Goal: Task Accomplishment & Management: Complete application form

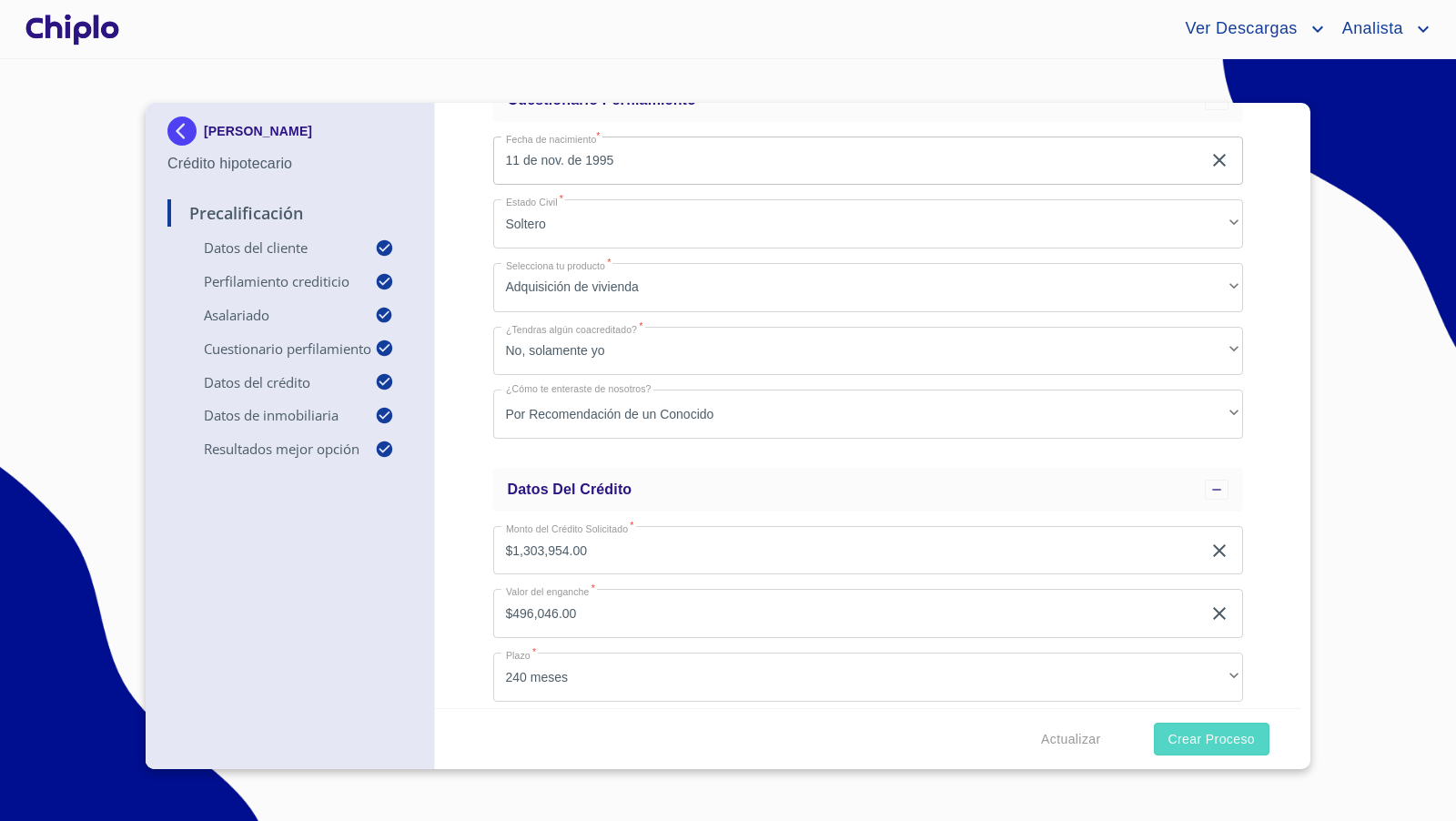
scroll to position [1068, 0]
click at [1210, 741] on span "Crear Proceso" at bounding box center [1211, 739] width 86 height 23
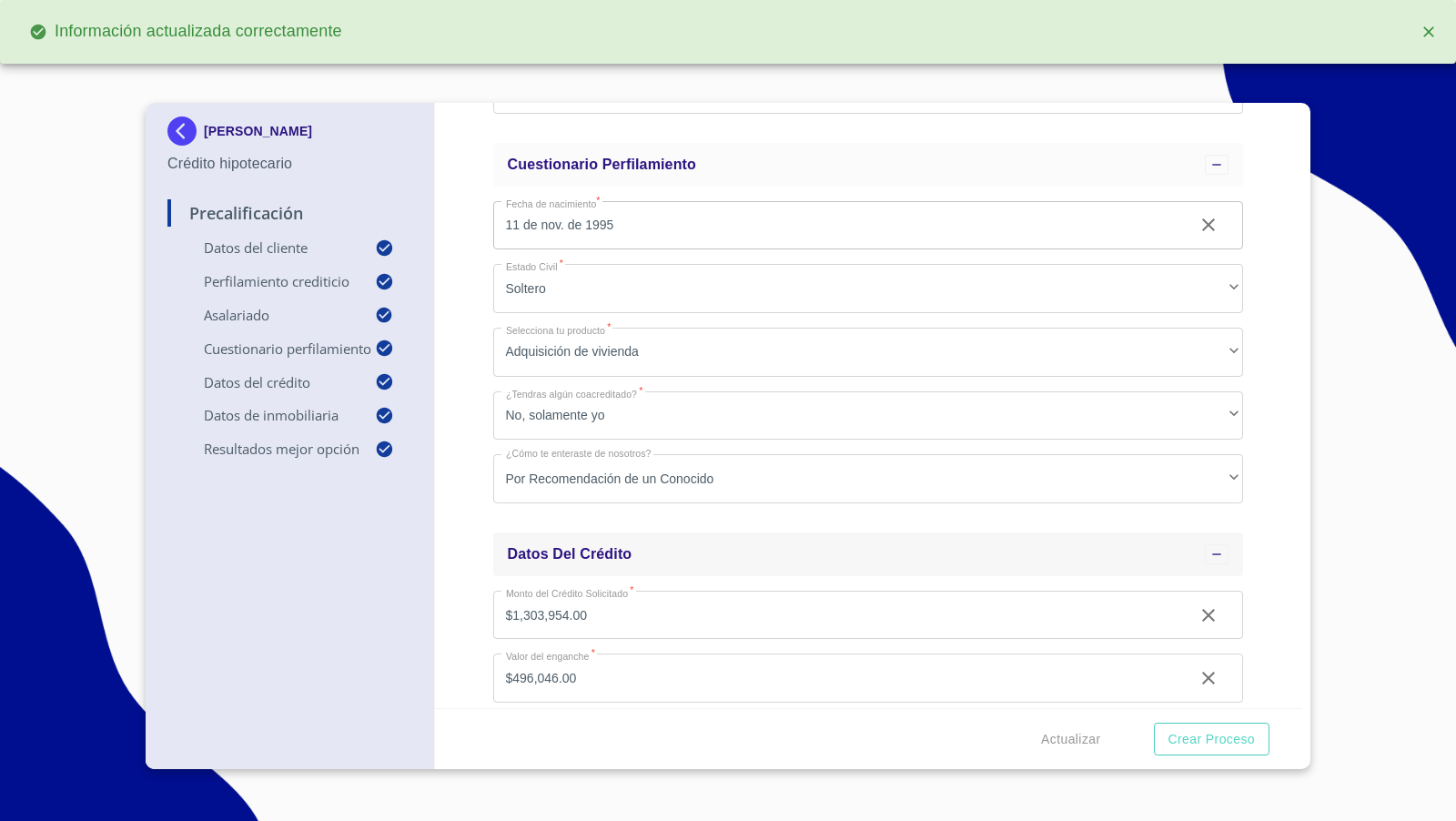
scroll to position [1134, 0]
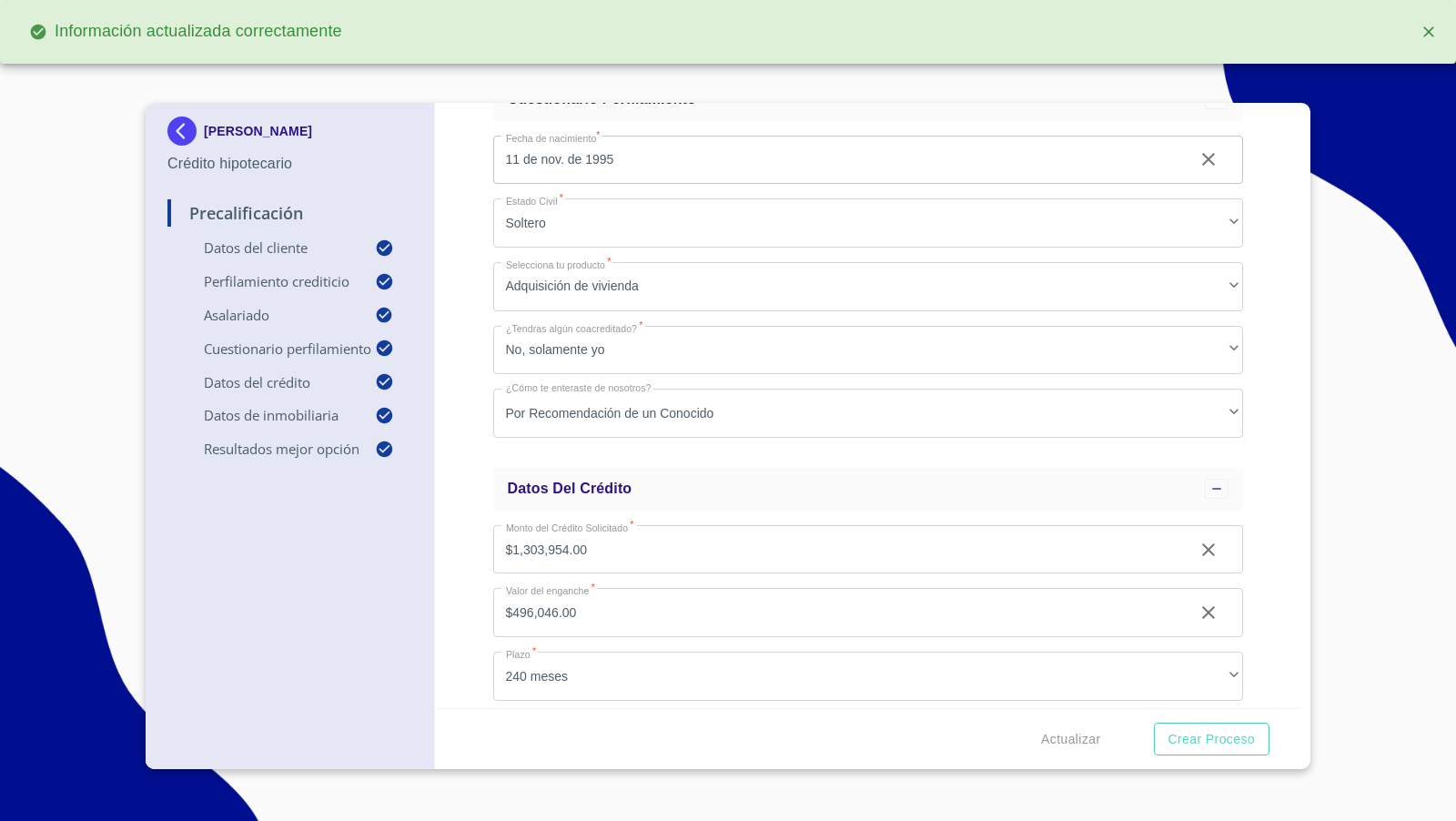
type input "0.724418888888889"
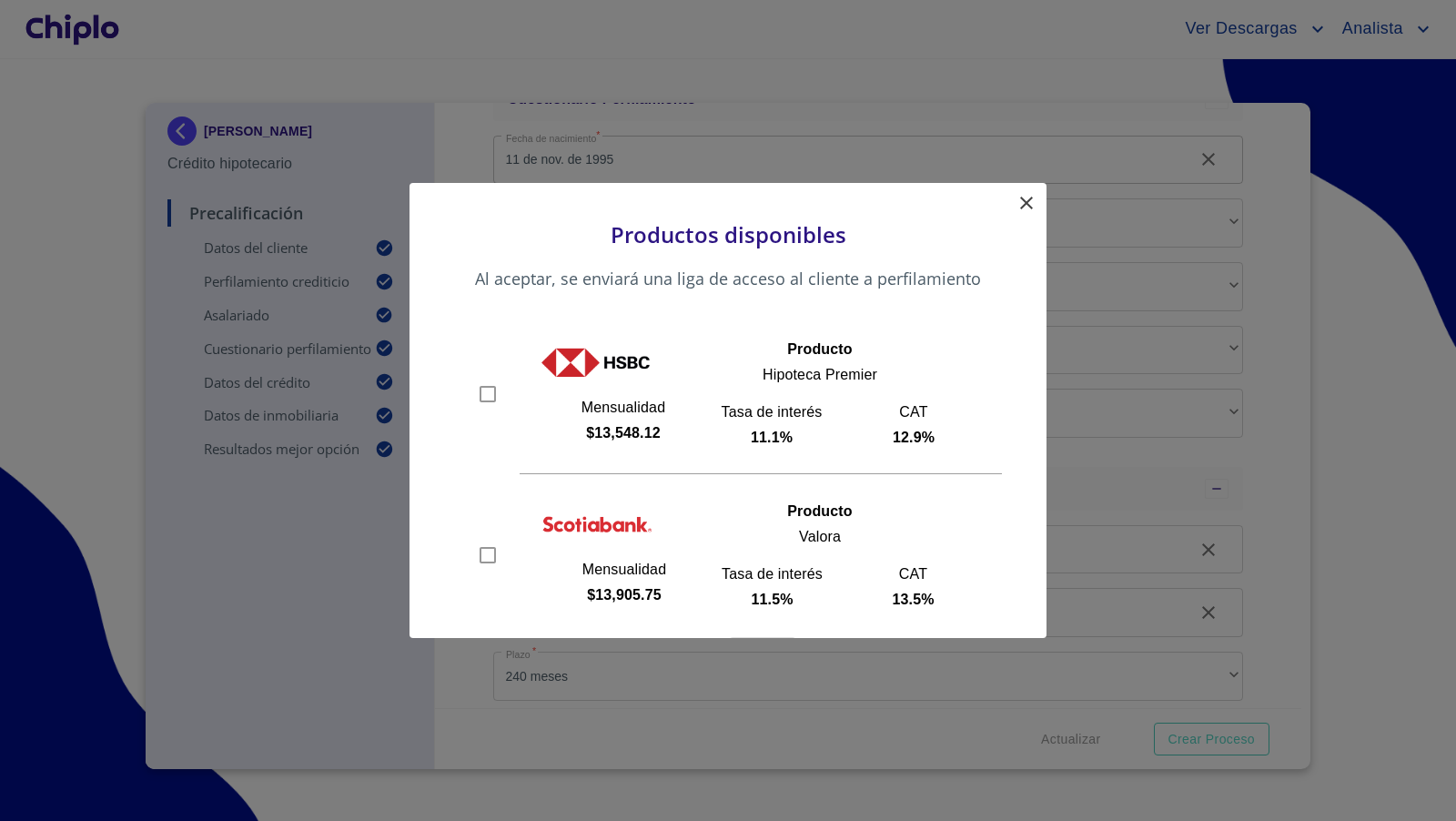
scroll to position [66, 0]
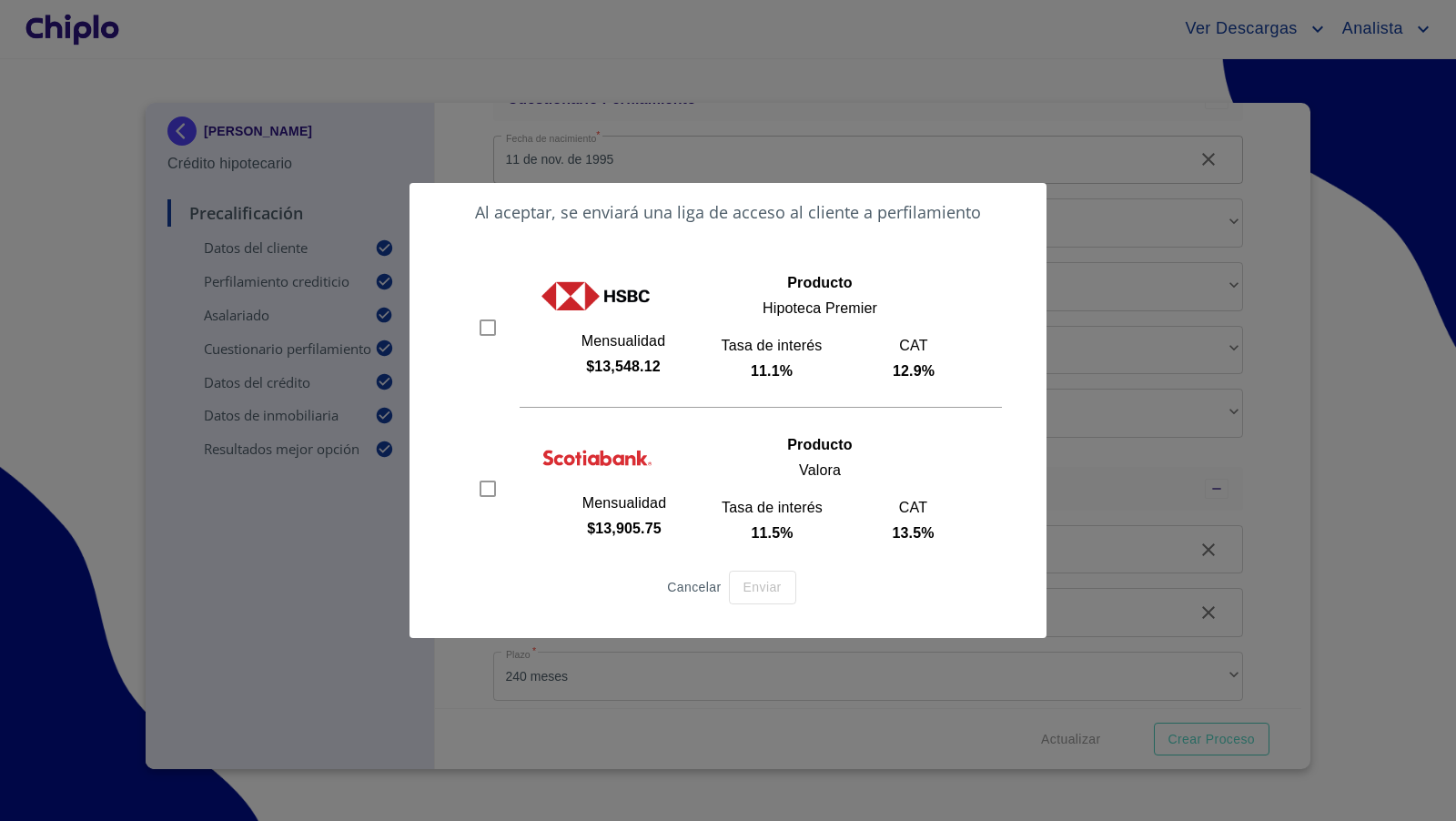
click at [690, 587] on span "Cancelar" at bounding box center [693, 588] width 54 height 23
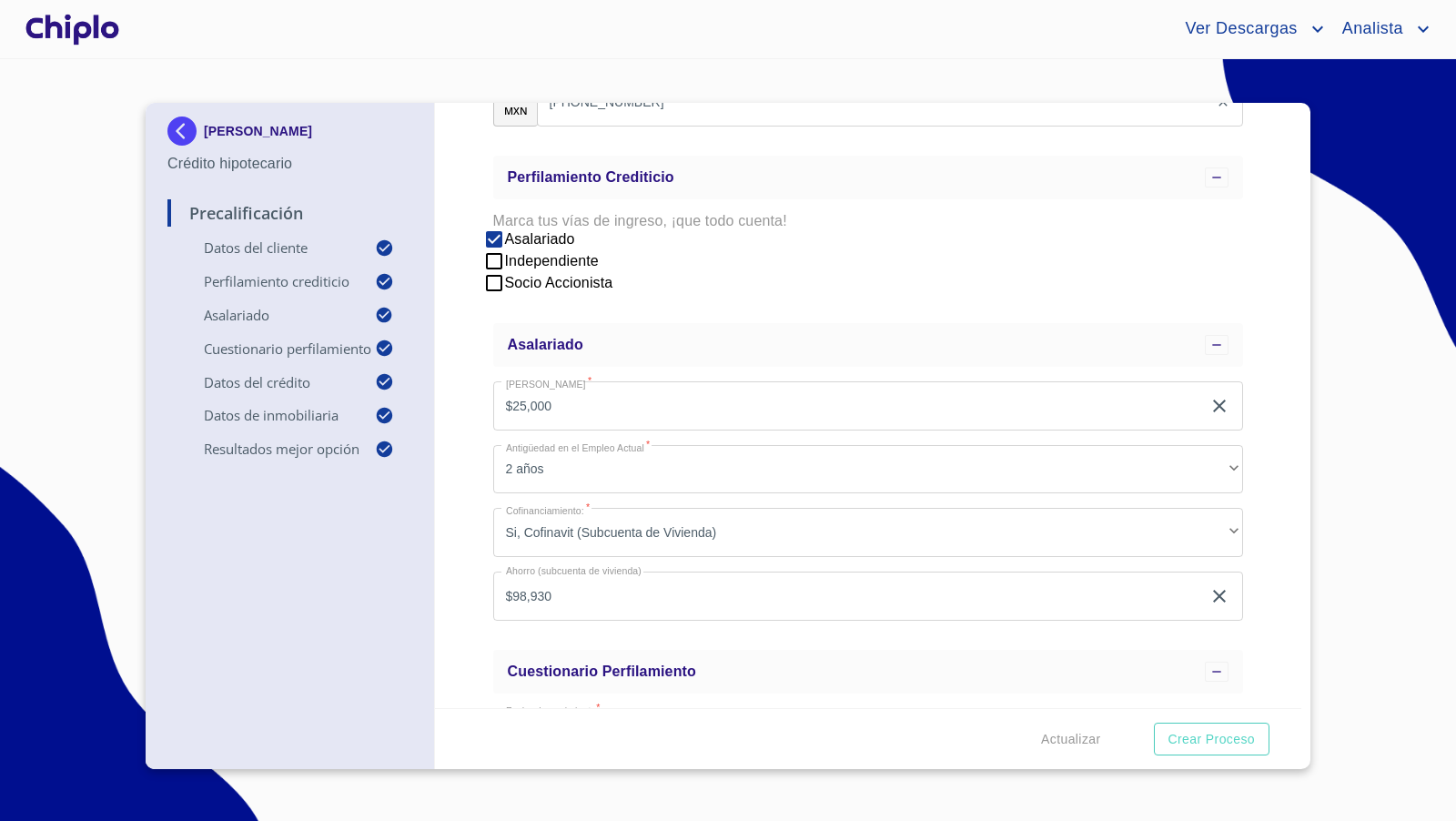
scroll to position [491, 0]
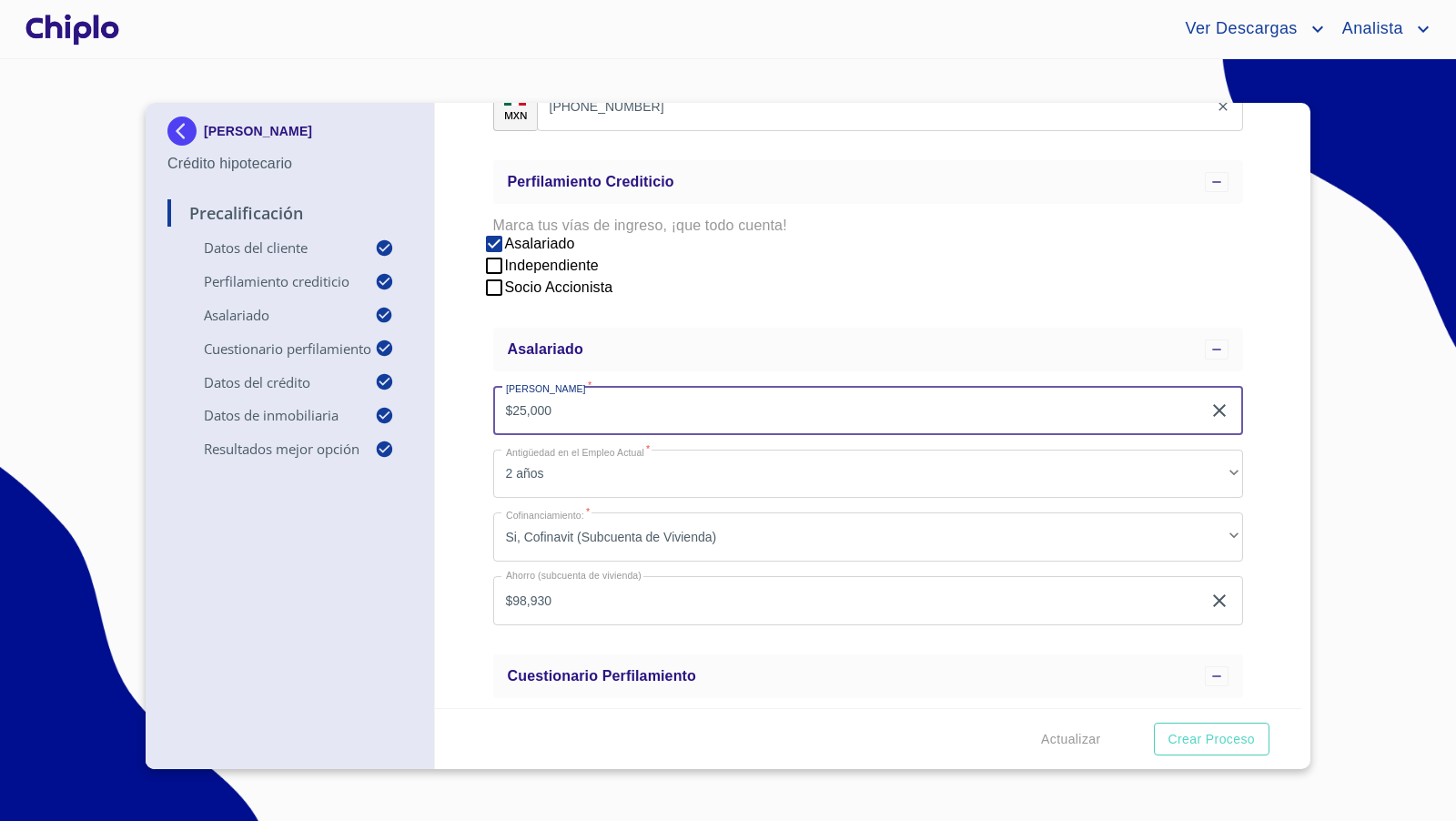
drag, startPoint x: 594, startPoint y: 416, endPoint x: 483, endPoint y: 404, distance: 111.6
click at [483, 404] on div "Precalificación Datos del cliente Email   * eric_guedea@hotmail.com ​ Segundo n…" at bounding box center [868, 405] width 867 height 605
type input "$30,000"
click at [471, 470] on div "Precalificación Datos del cliente Email   * eric_guedea@hotmail.com ​ Segundo n…" at bounding box center [868, 405] width 867 height 605
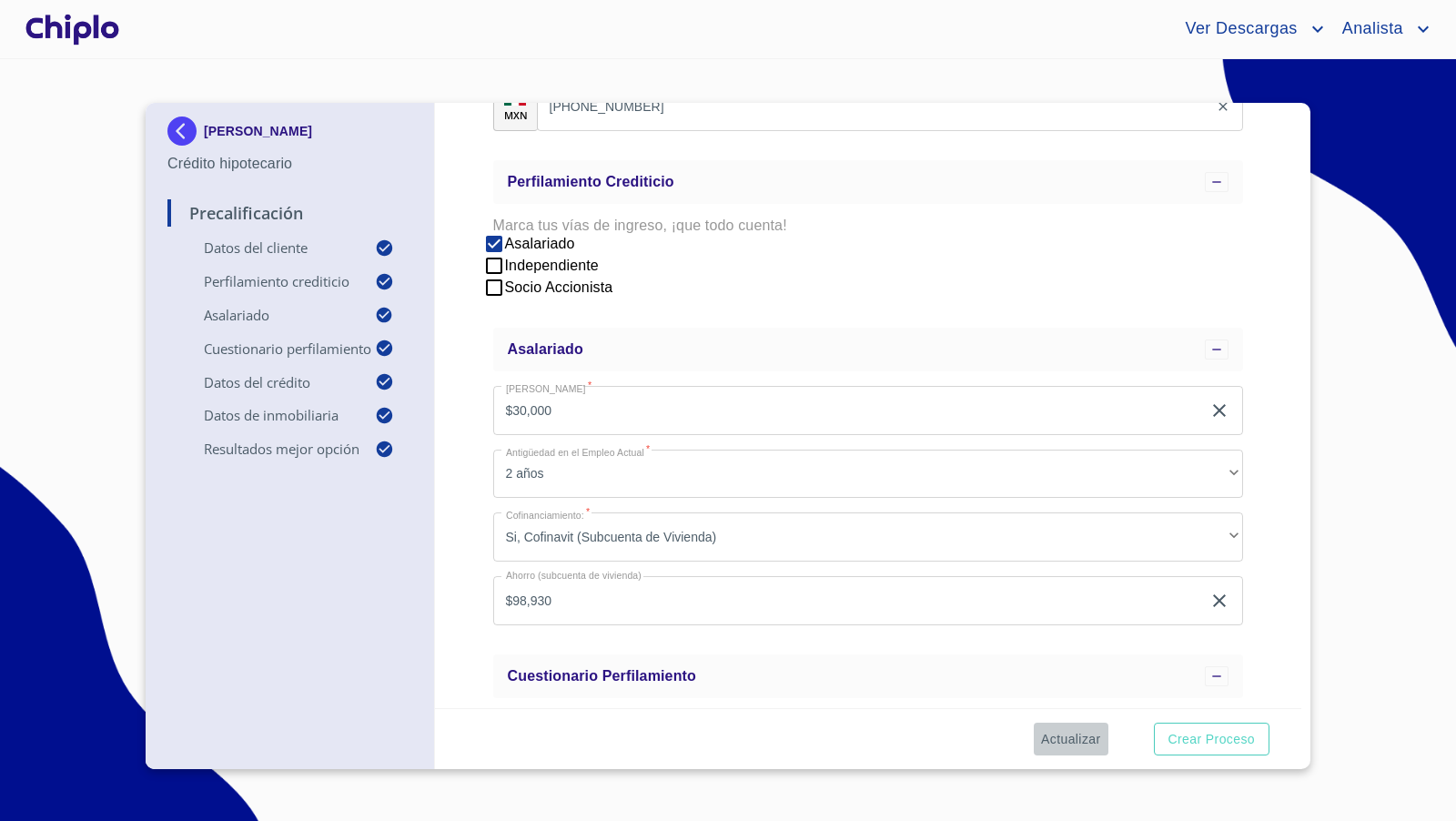
click at [1085, 732] on span "Actualizar" at bounding box center [1070, 739] width 59 height 23
click at [1189, 745] on span "Crear Proceso" at bounding box center [1211, 739] width 86 height 23
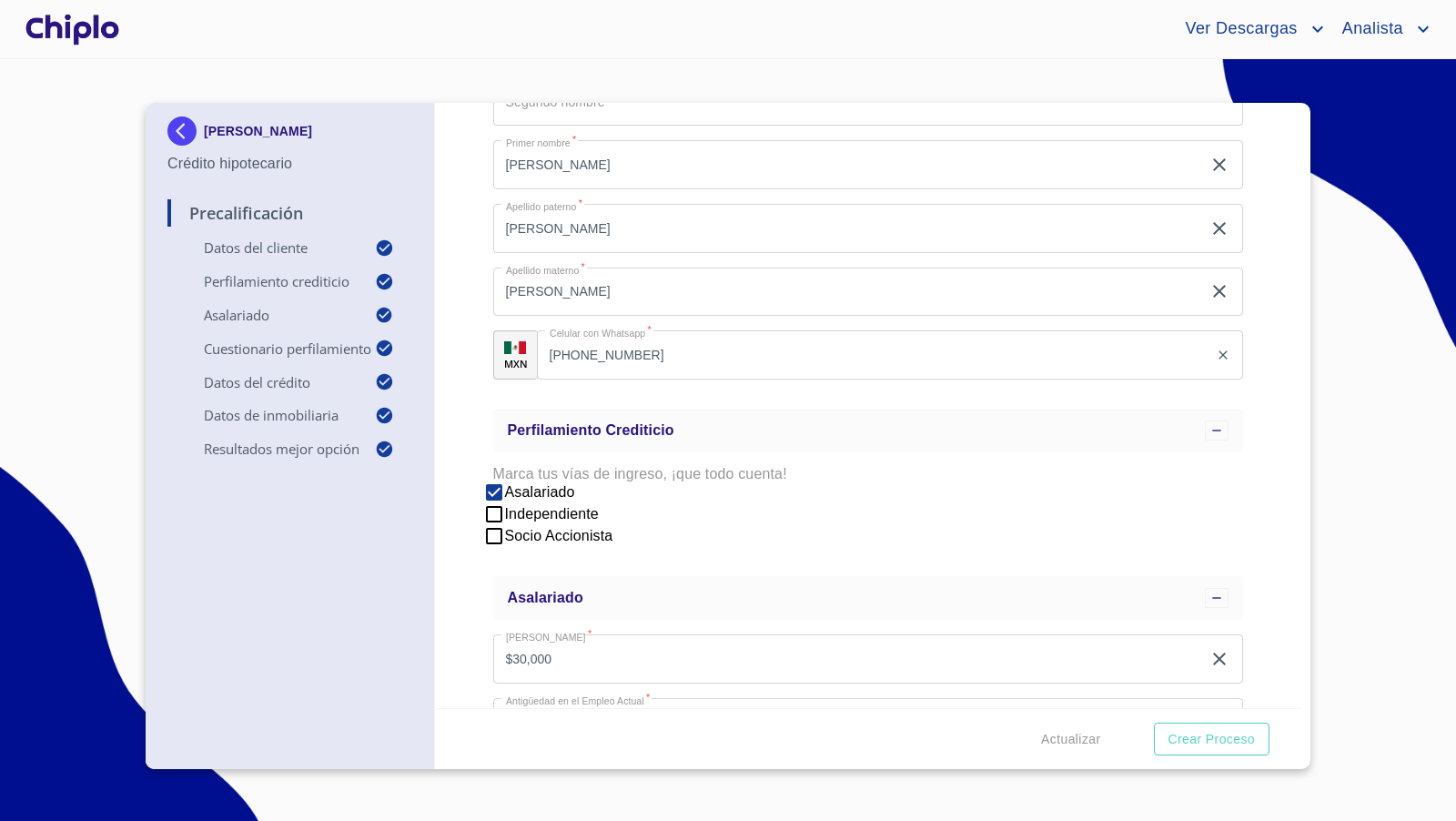
scroll to position [244, 0]
click at [1206, 740] on span "Crear Proceso" at bounding box center [1211, 739] width 86 height 23
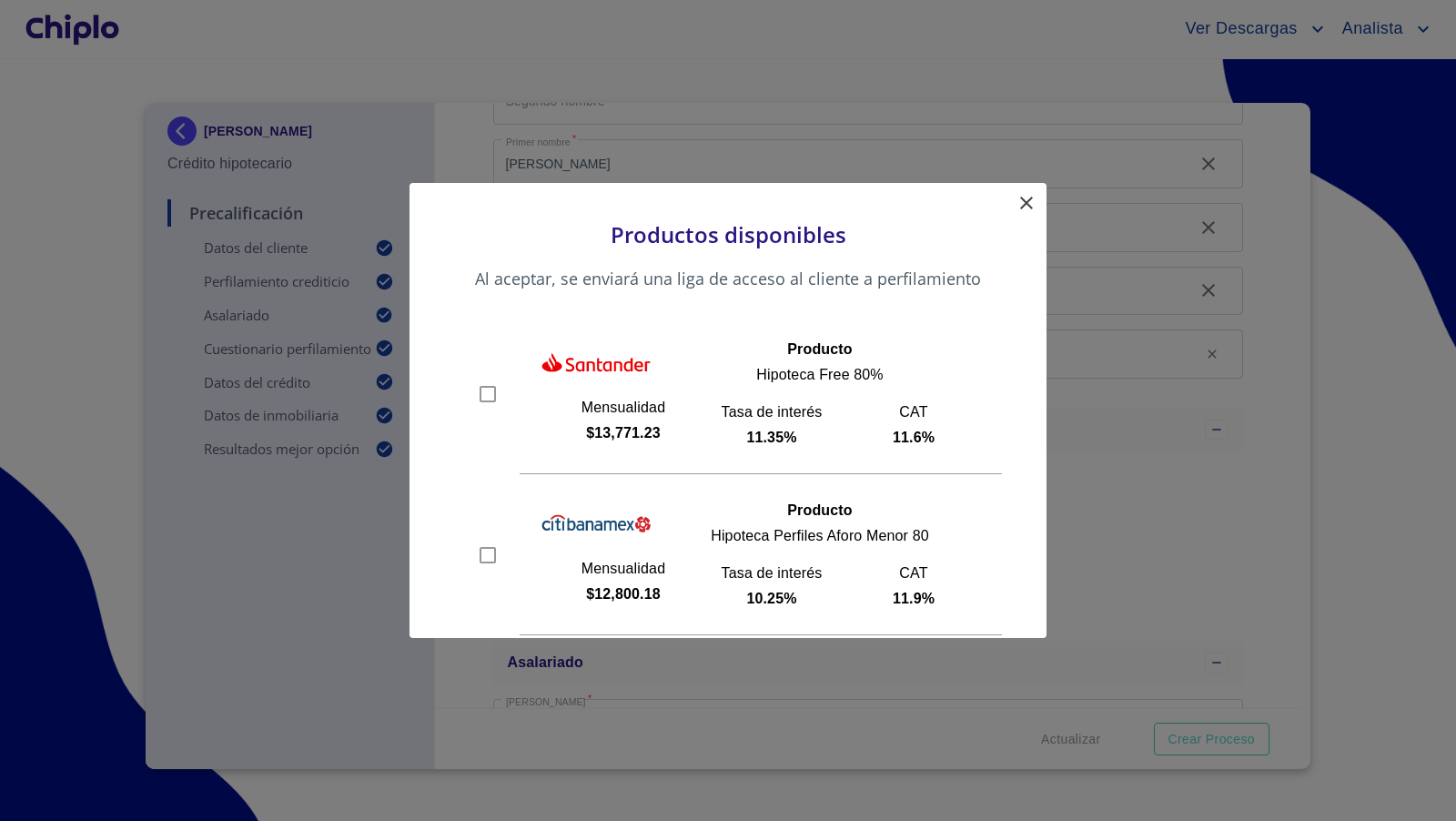
click at [487, 393] on input "checkbox" at bounding box center [487, 394] width 27 height 27
checkbox input "true"
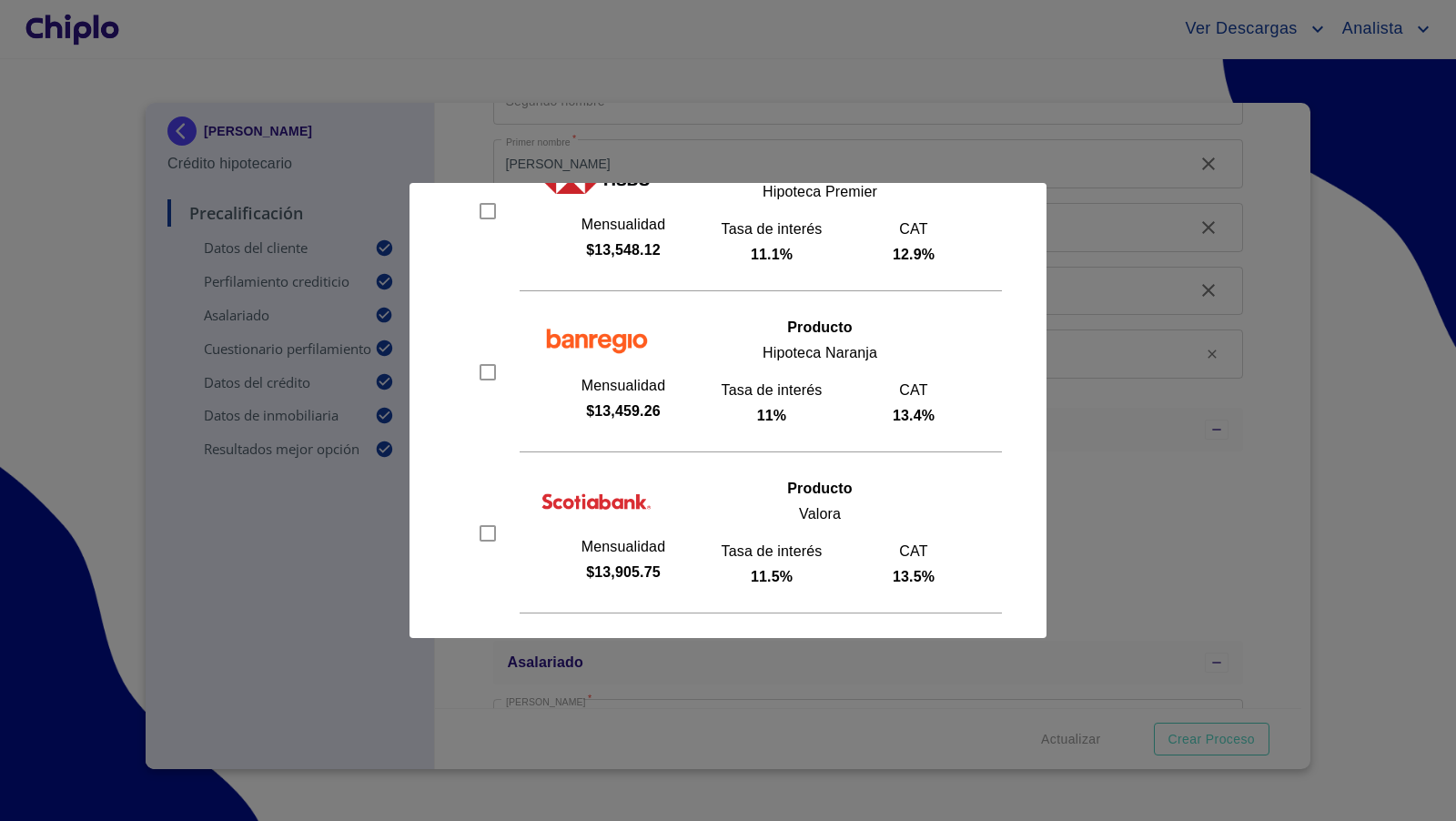
scroll to position [870, 0]
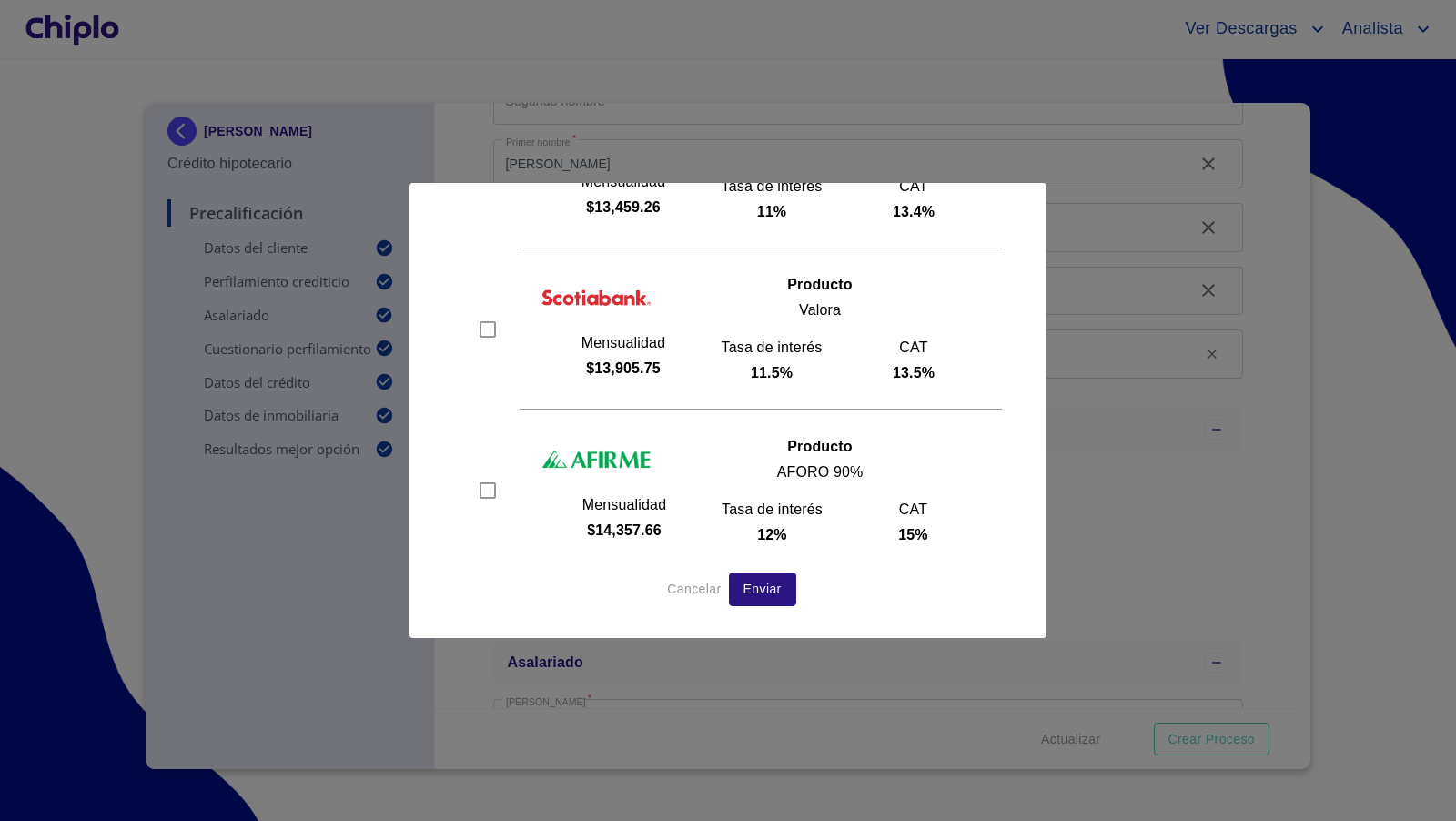
click at [751, 585] on span "Enviar" at bounding box center [763, 589] width 38 height 23
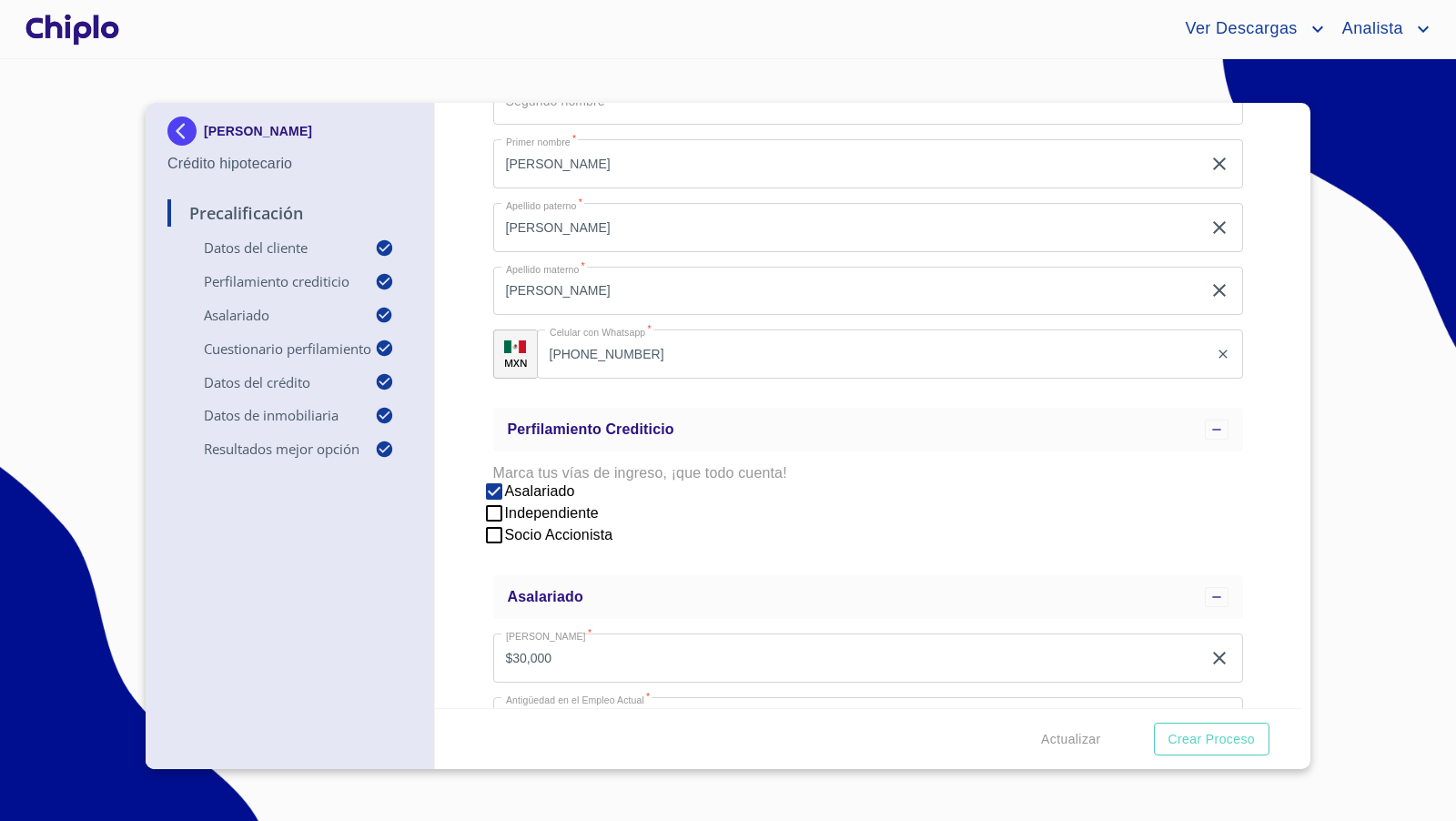
click at [56, 32] on div at bounding box center [72, 29] width 101 height 59
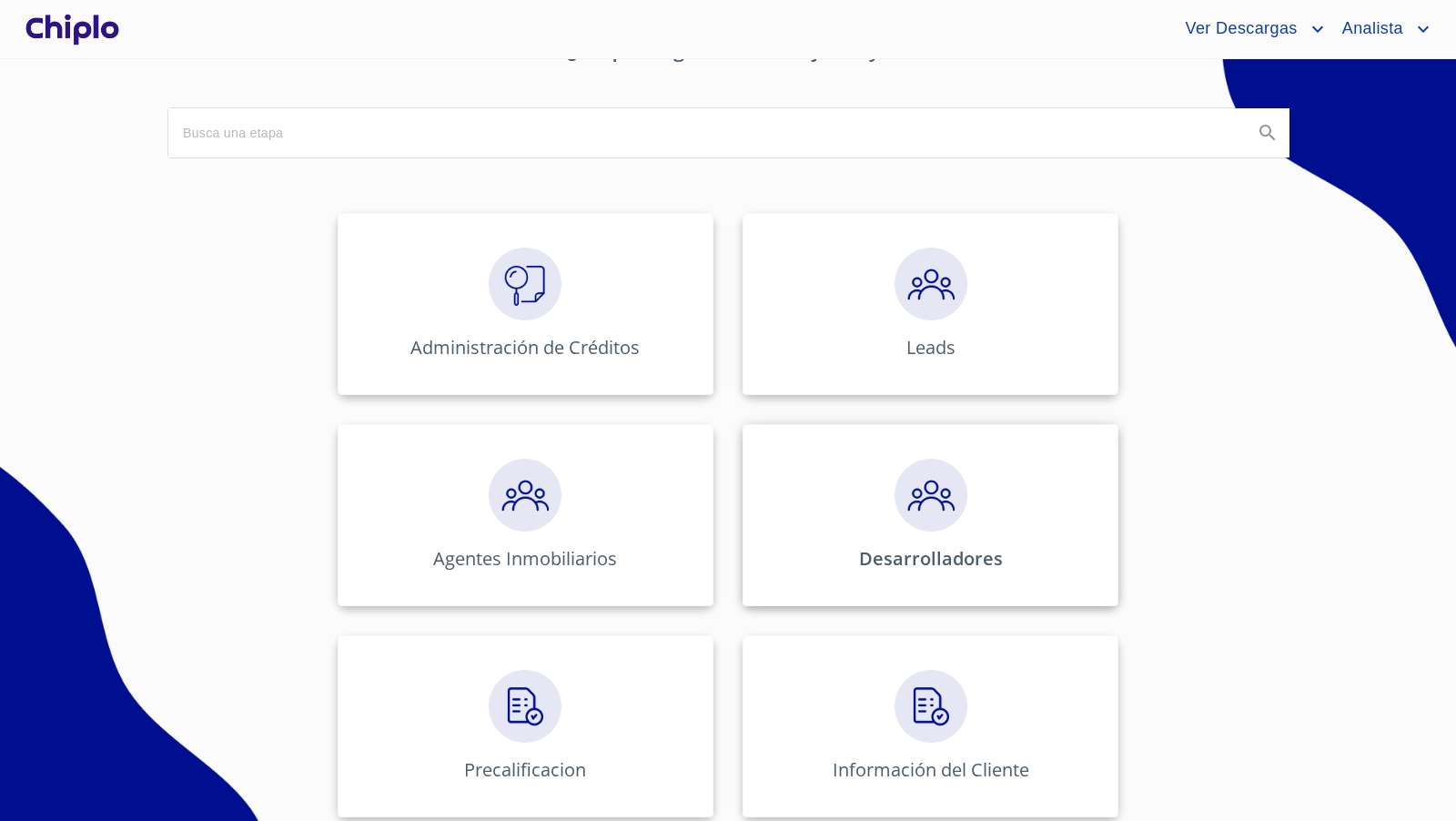
scroll to position [193, 0]
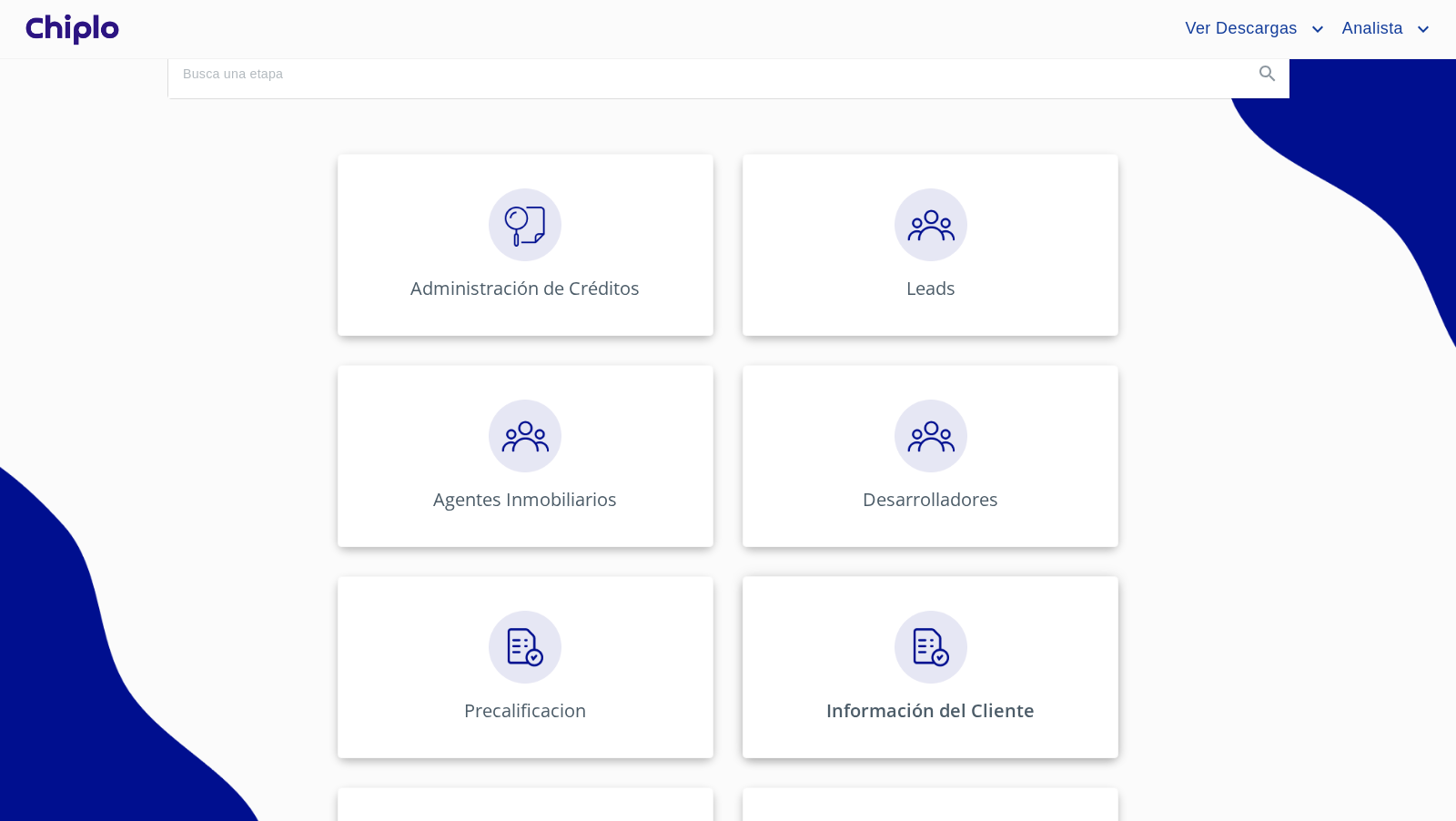
click at [933, 645] on img at bounding box center [931, 647] width 73 height 73
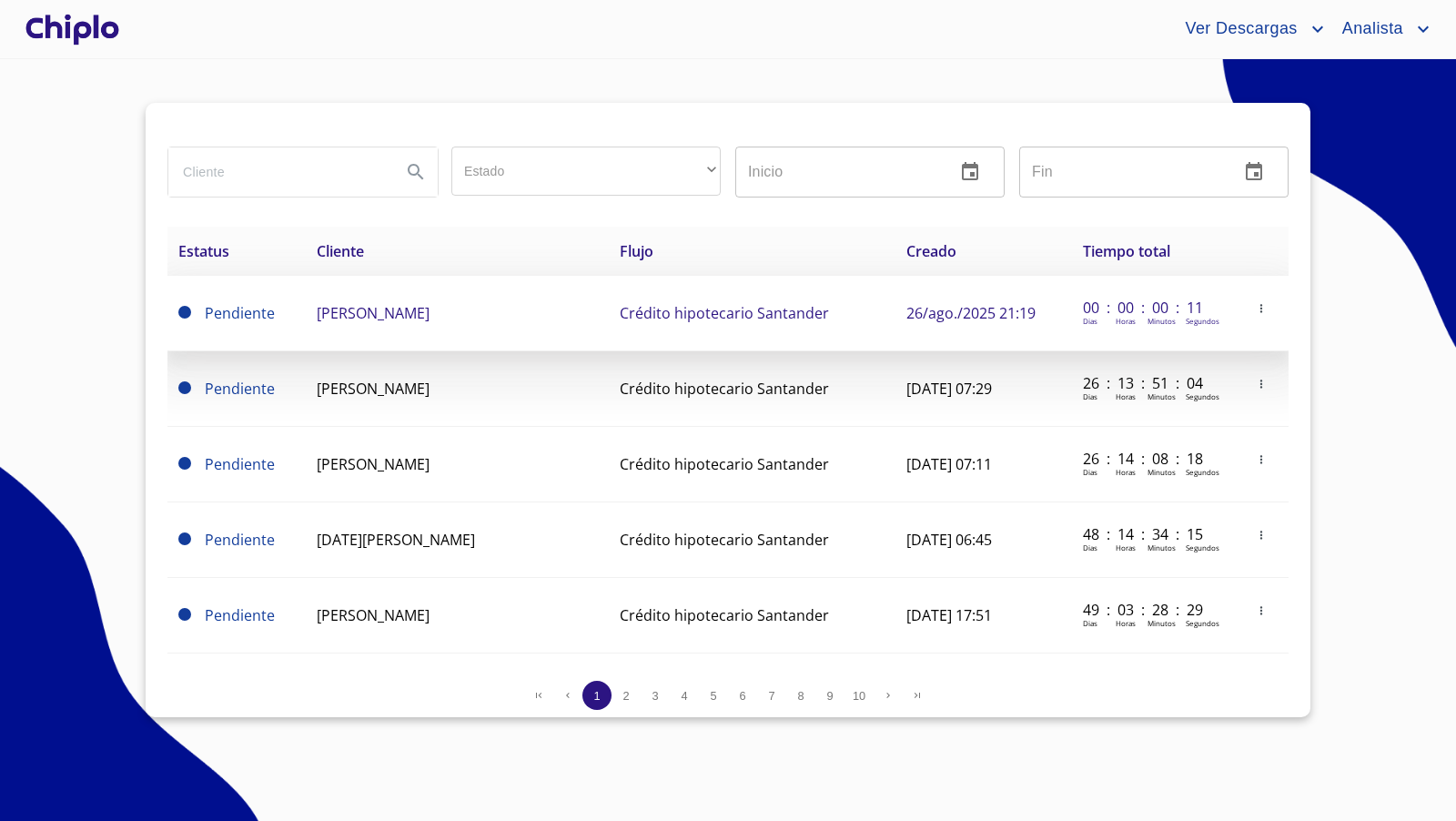
click at [385, 314] on span "[PERSON_NAME]" at bounding box center [373, 313] width 113 height 20
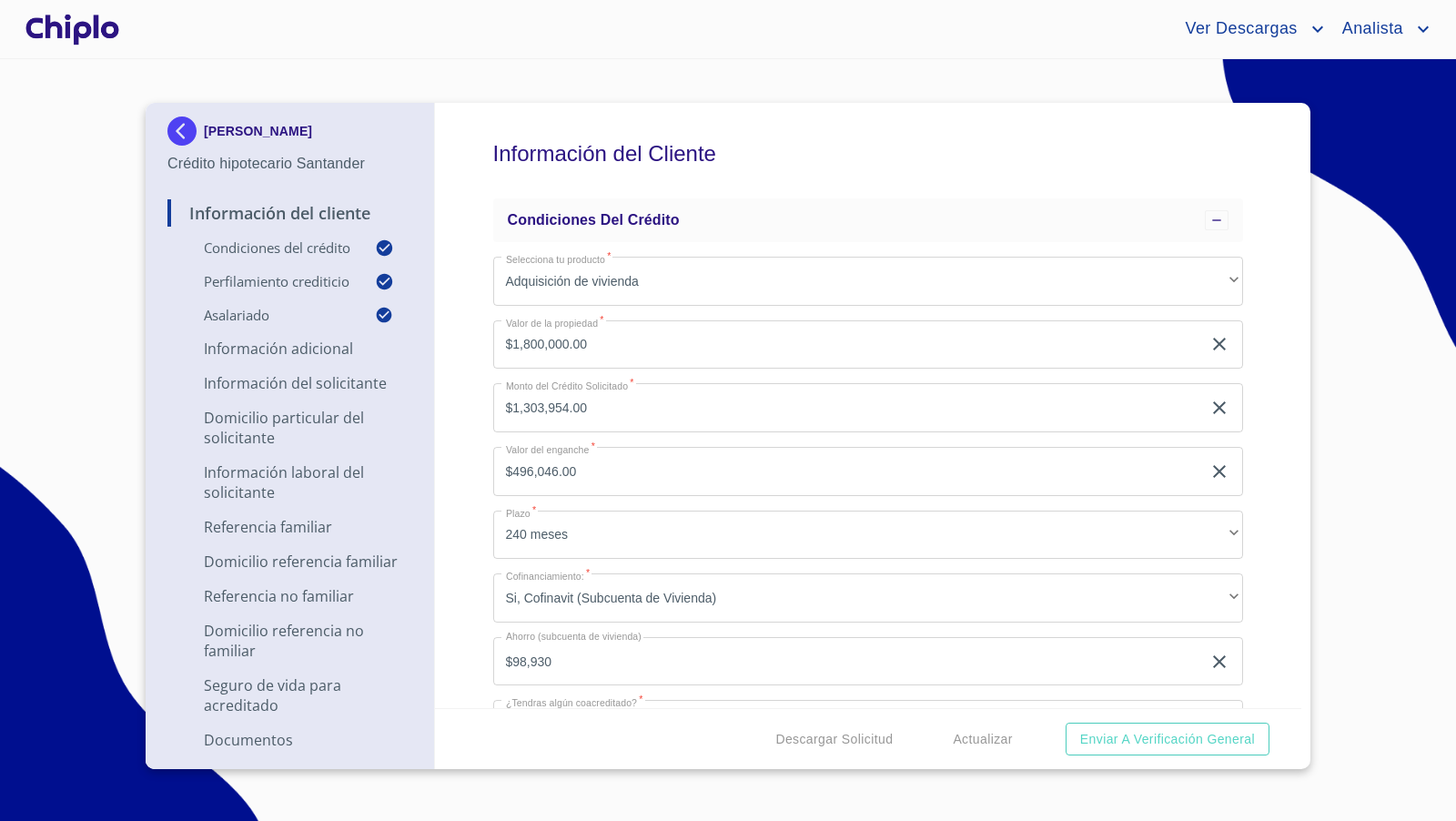
click at [1258, 462] on div "Información del Cliente Condiciones del Crédito Selecciona tu producto   * Adqu…" at bounding box center [868, 405] width 867 height 605
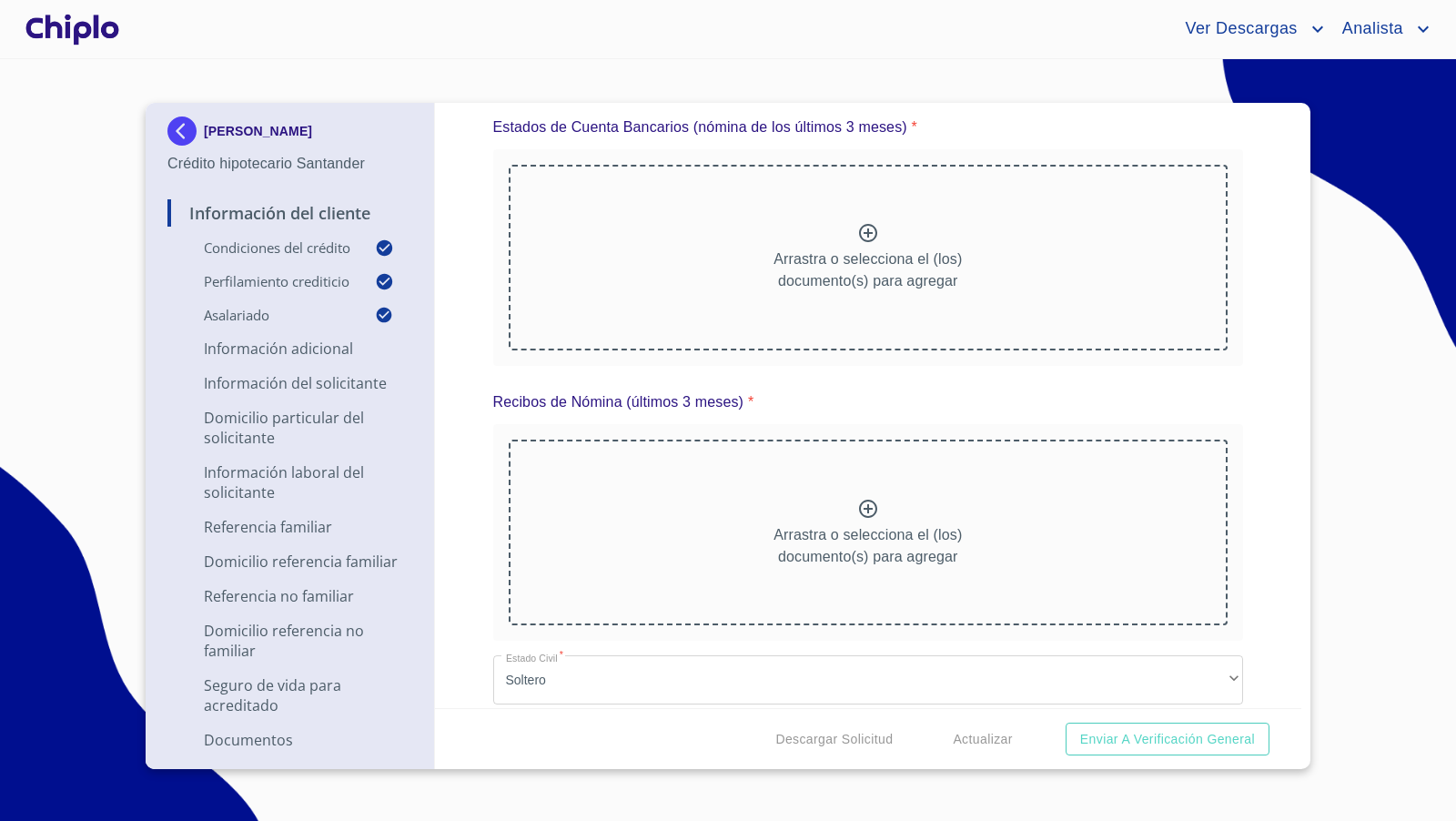
scroll to position [10146, 0]
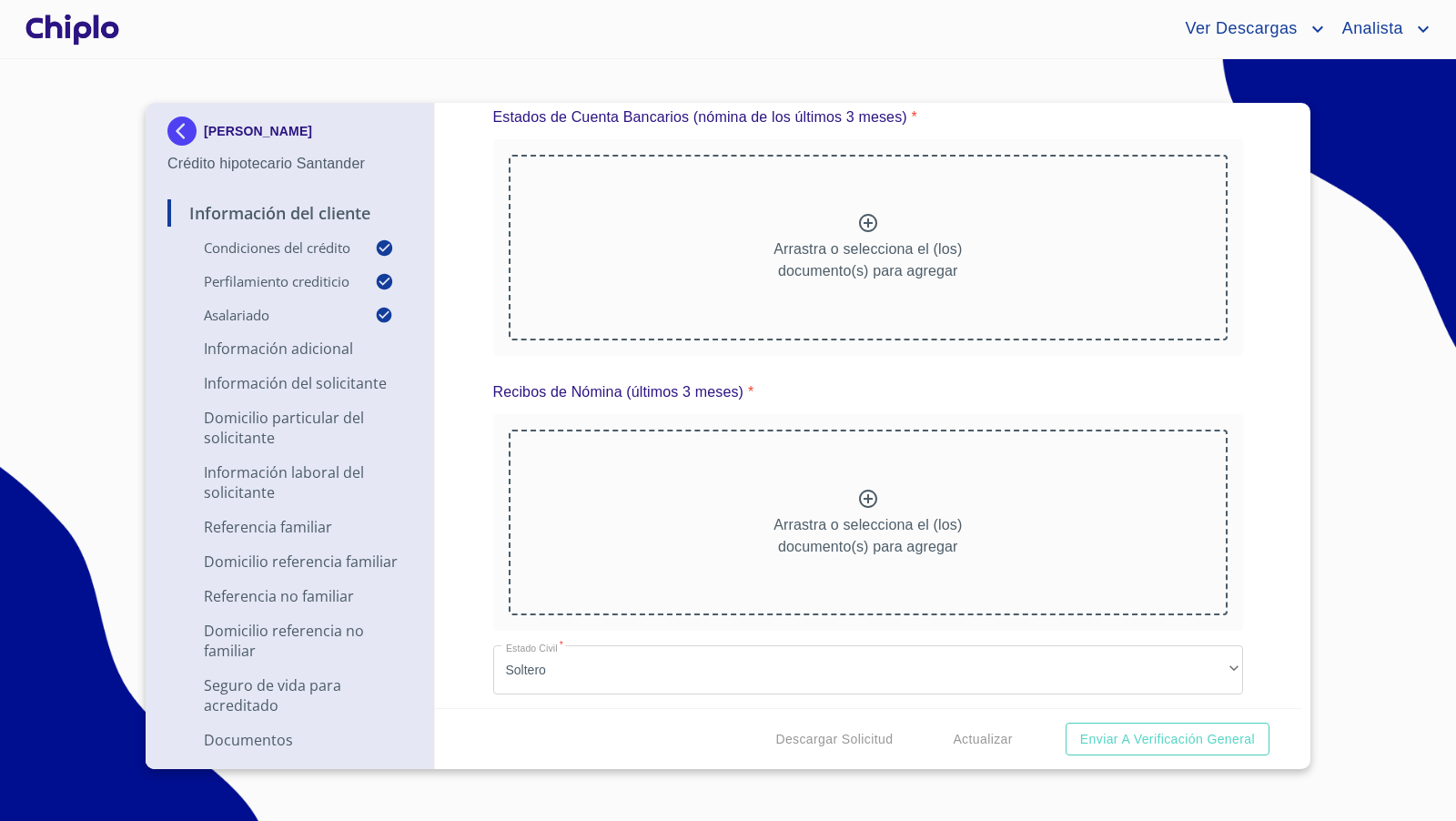
click at [80, 21] on div at bounding box center [72, 29] width 101 height 59
